Goal: Information Seeking & Learning: Learn about a topic

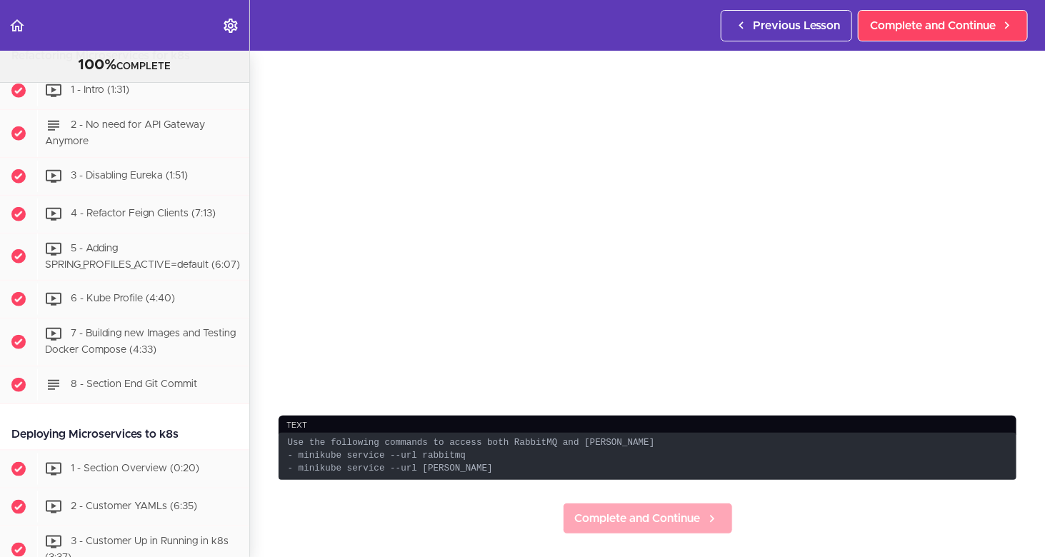
scroll to position [500, 0]
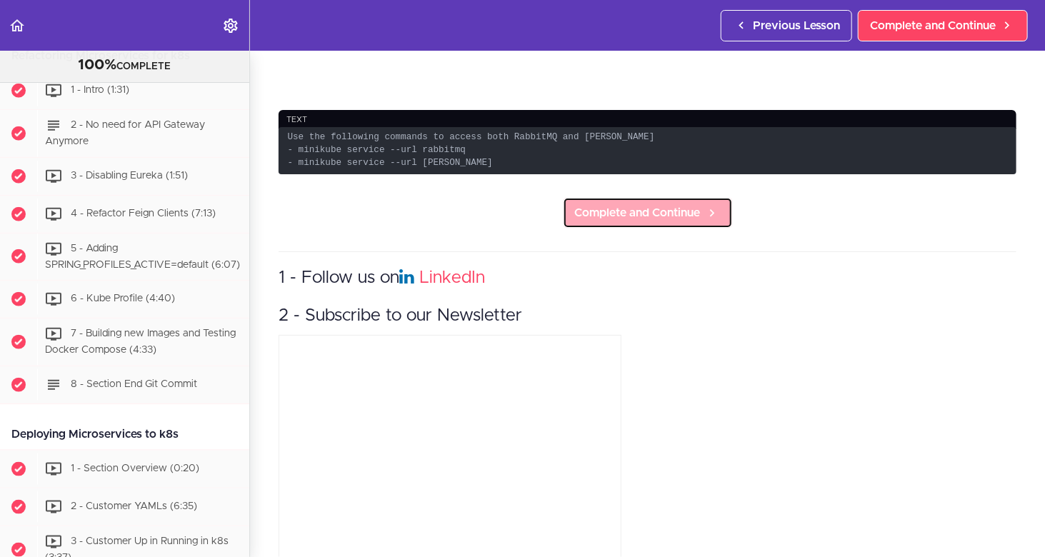
click at [635, 211] on span "Complete and Continue" at bounding box center [638, 212] width 126 height 17
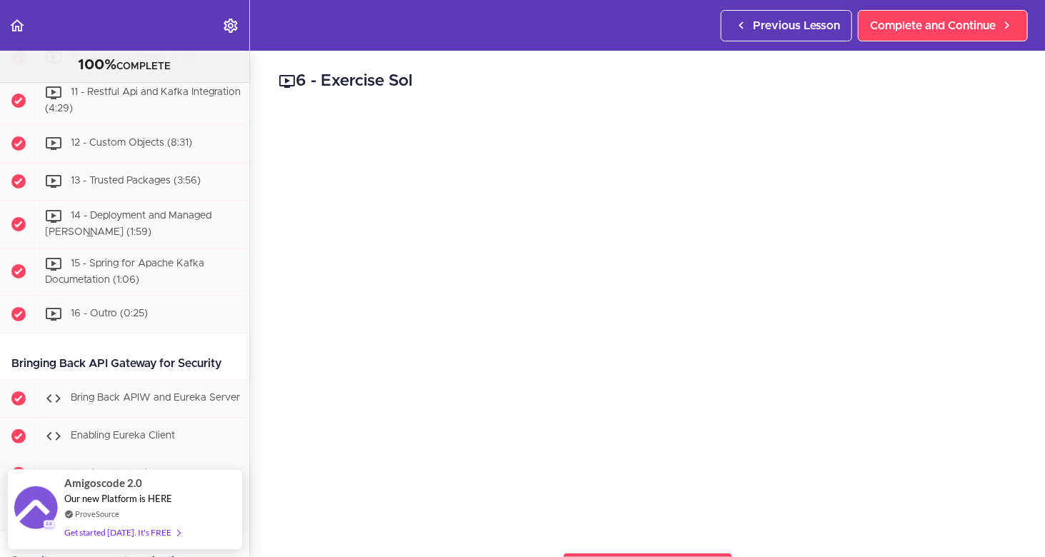
scroll to position [7018, 0]
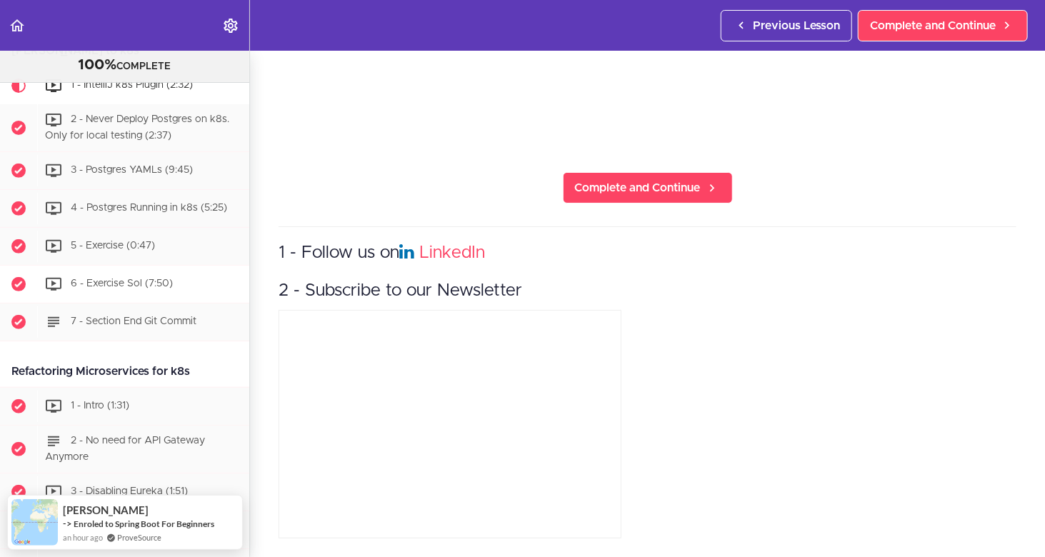
scroll to position [5089, 0]
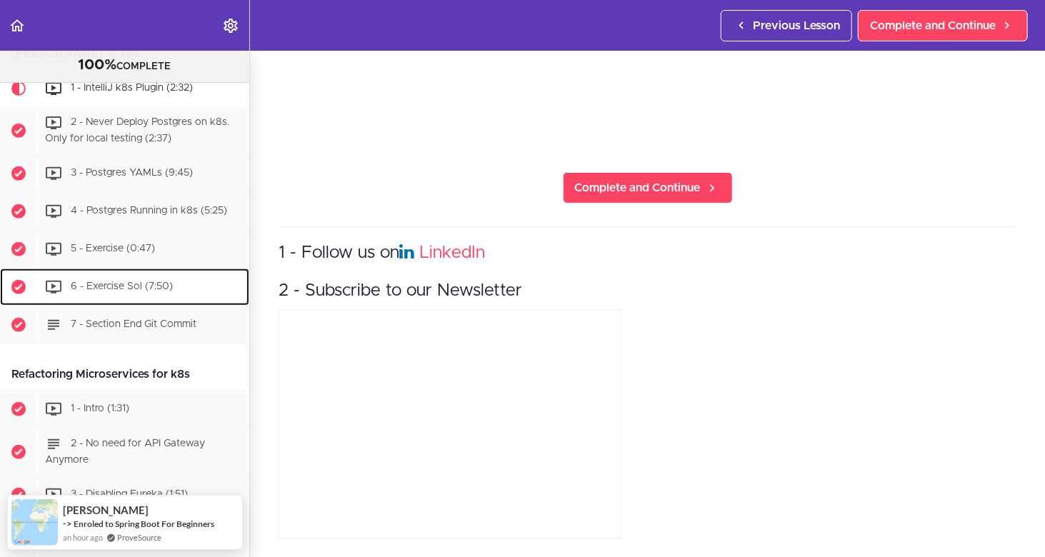
click at [98, 303] on div "6 - Exercise Sol (7:50)" at bounding box center [143, 287] width 212 height 31
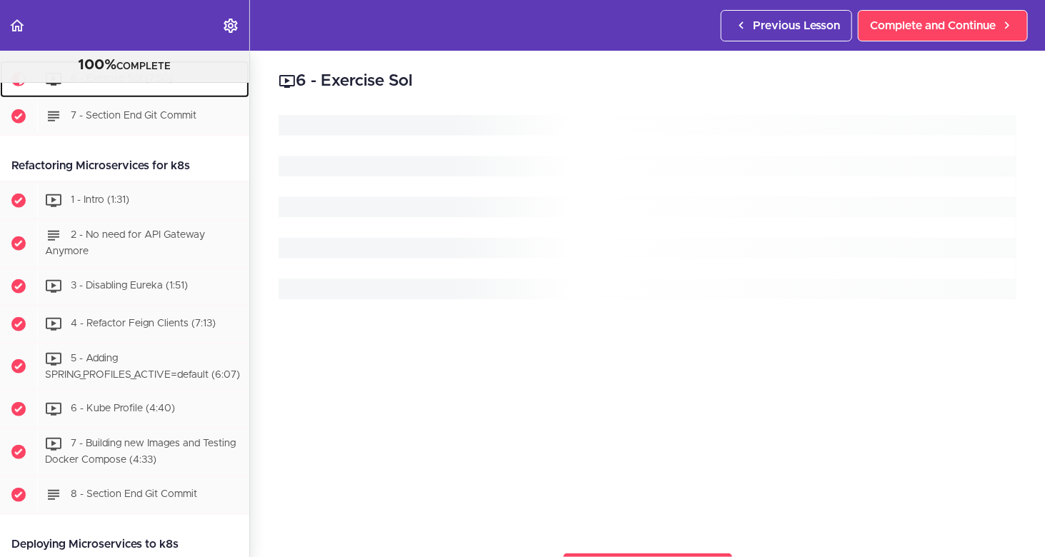
scroll to position [5303, 0]
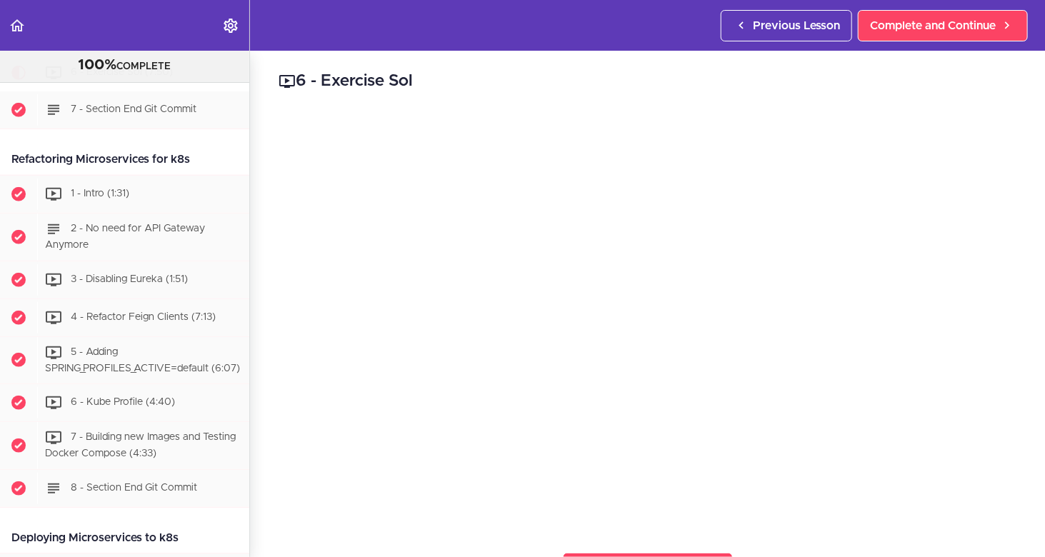
scroll to position [5303, 0]
drag, startPoint x: 202, startPoint y: 205, endPoint x: 3, endPoint y: 205, distance: 199.4
click at [3, 176] on div "Refactoring Microservices for k8s" at bounding box center [124, 160] width 249 height 32
copy div "Refactoring Microservices for k8s"
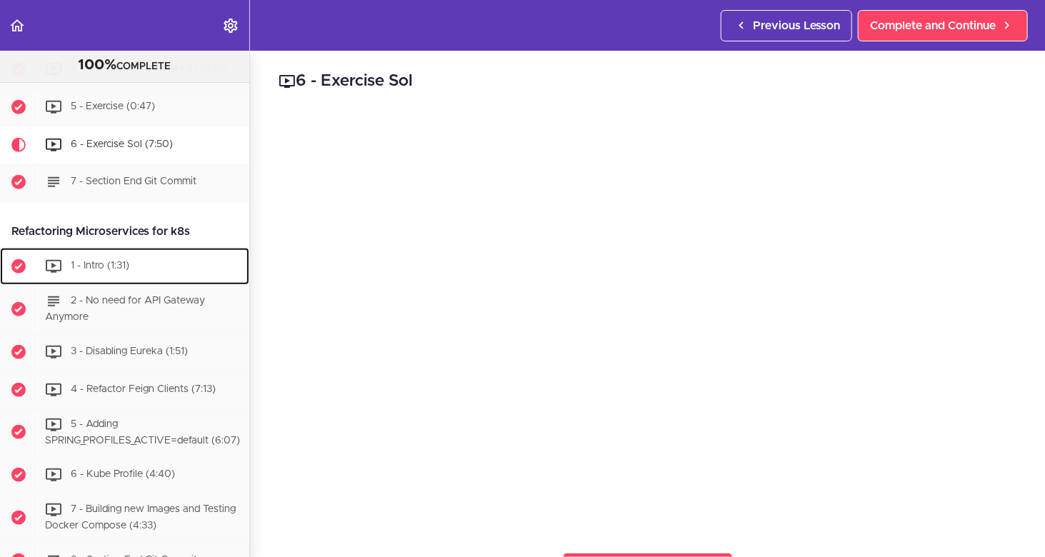
click at [123, 271] on span "1 - Intro (1:31)" at bounding box center [100, 266] width 59 height 10
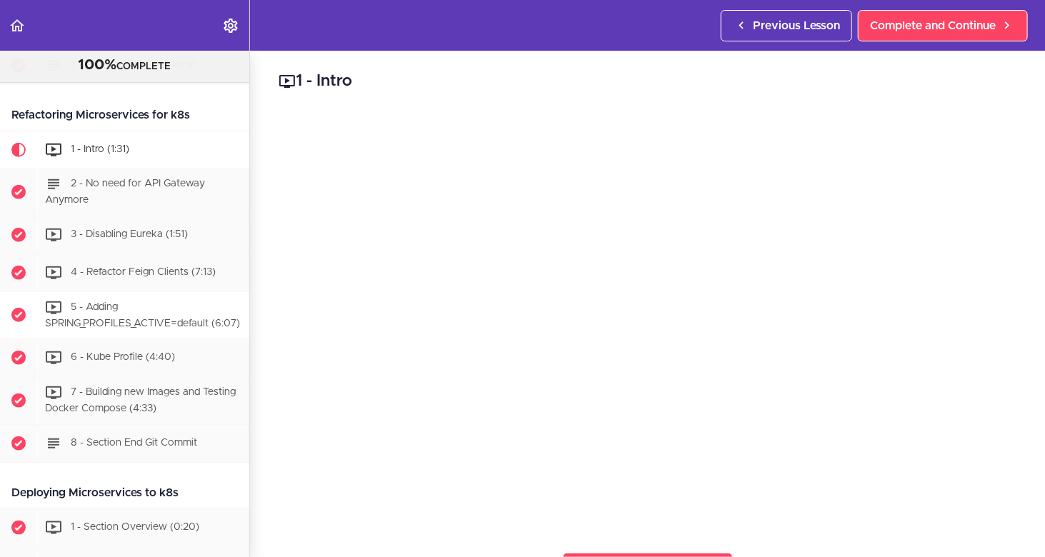
scroll to position [5352, 0]
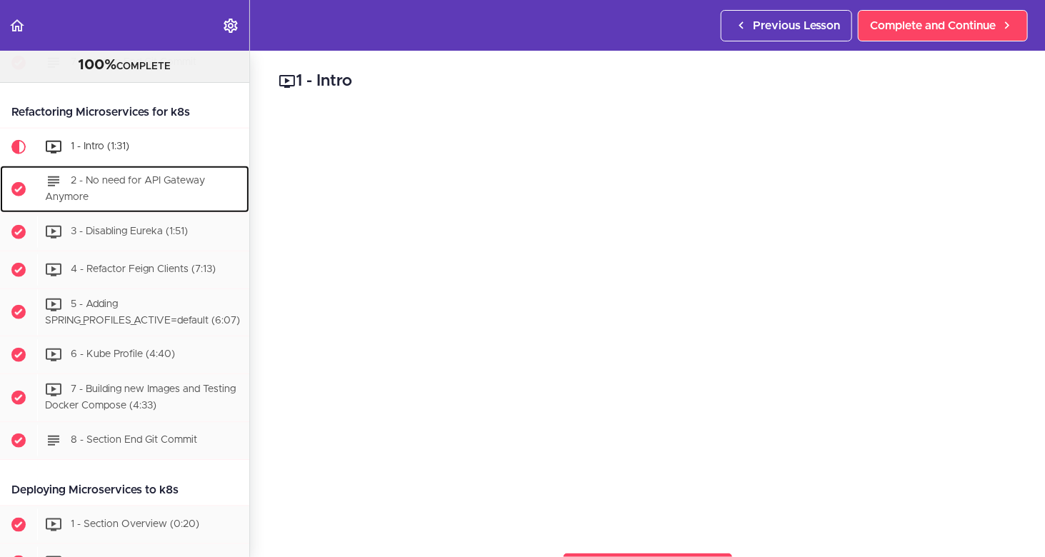
click at [133, 202] on span "2 - No need for API Gateway Anymore" at bounding box center [125, 189] width 160 height 26
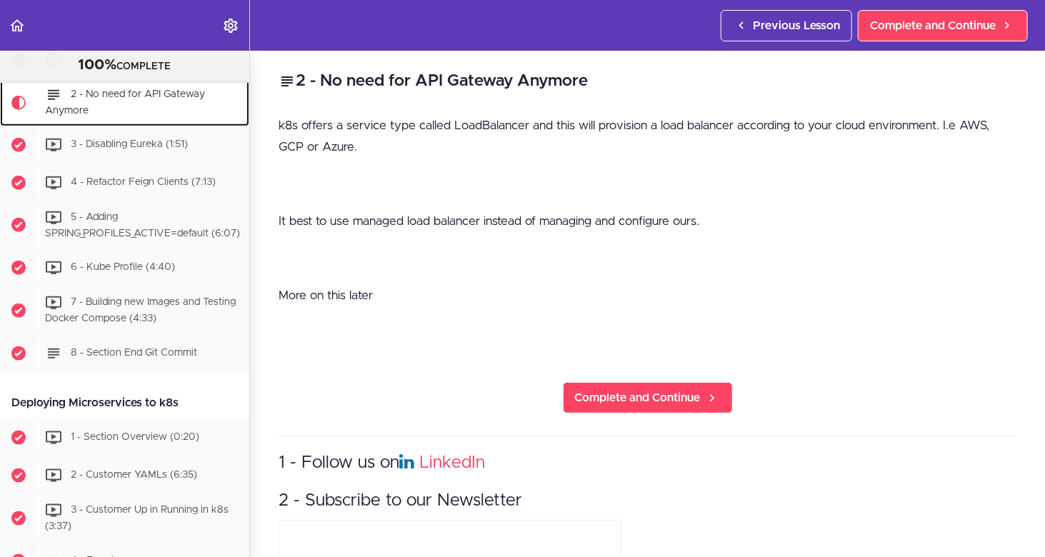
scroll to position [5461, 0]
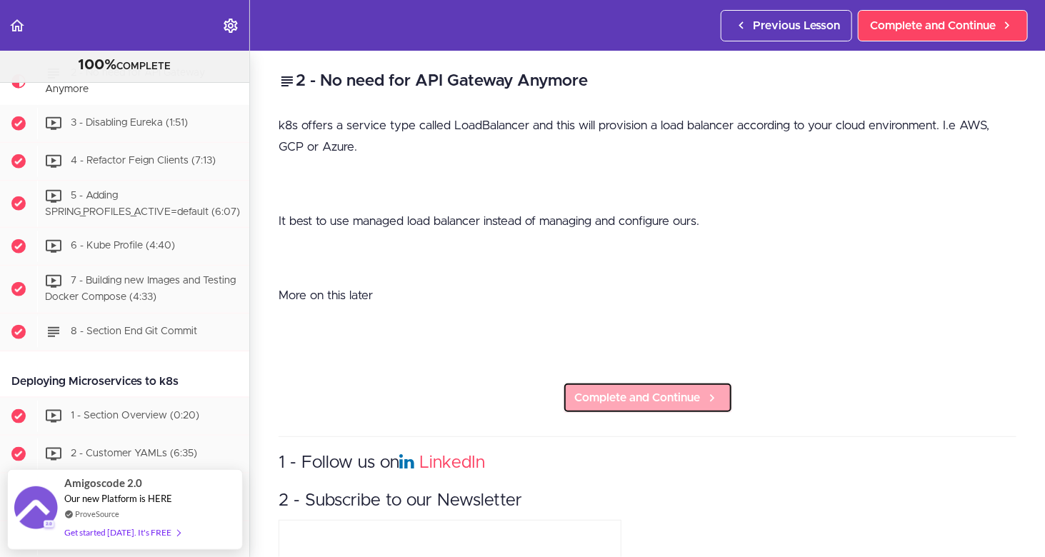
click at [657, 395] on span "Complete and Continue" at bounding box center [638, 397] width 126 height 17
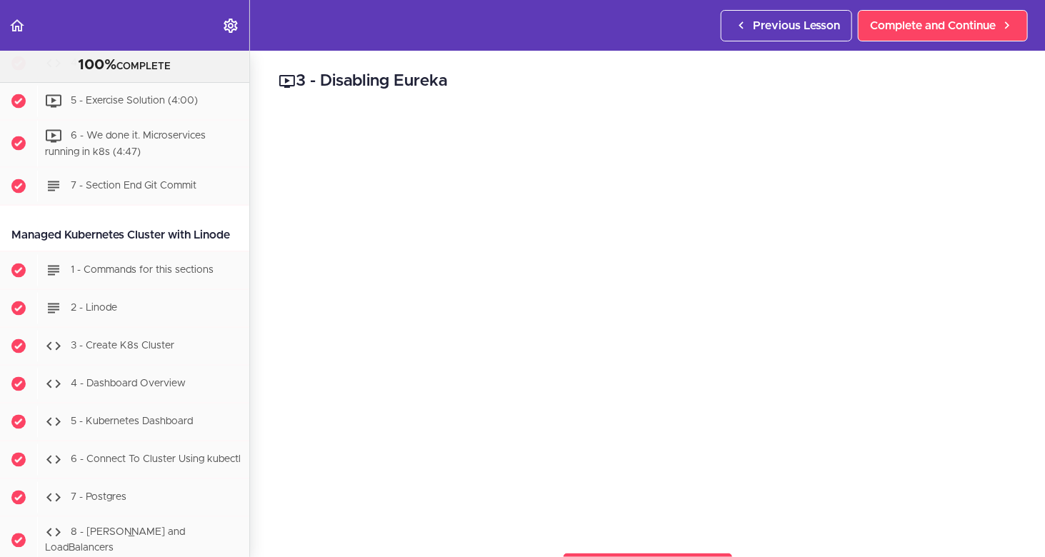
scroll to position [6080, 0]
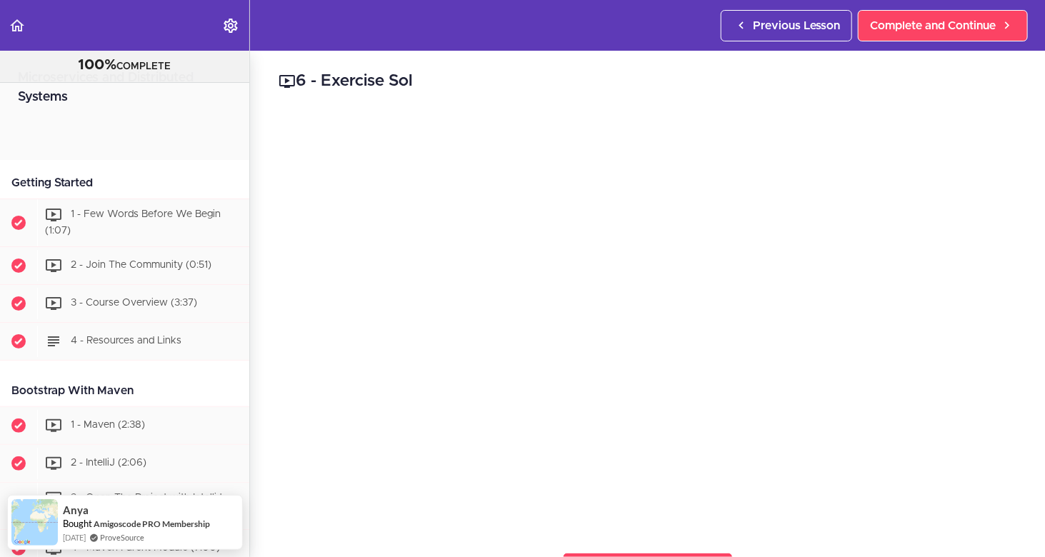
scroll to position [5303, 0]
